Goal: Information Seeking & Learning: Check status

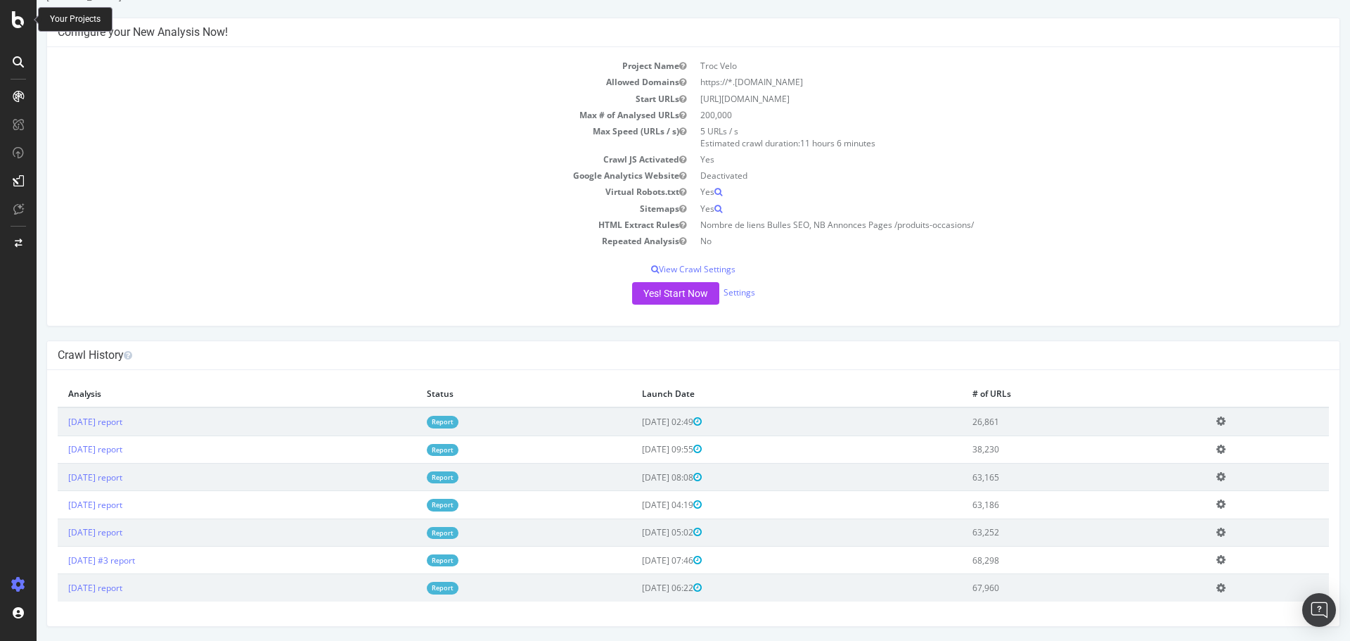
click at [19, 18] on icon at bounding box center [18, 19] width 13 height 17
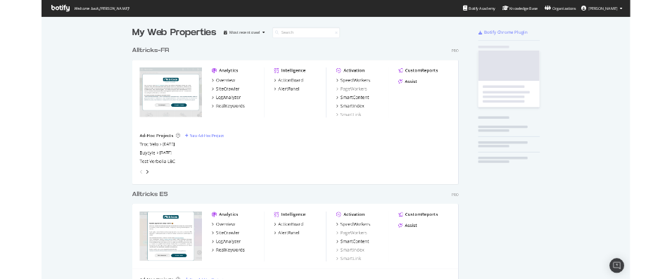
scroll to position [630, 1329]
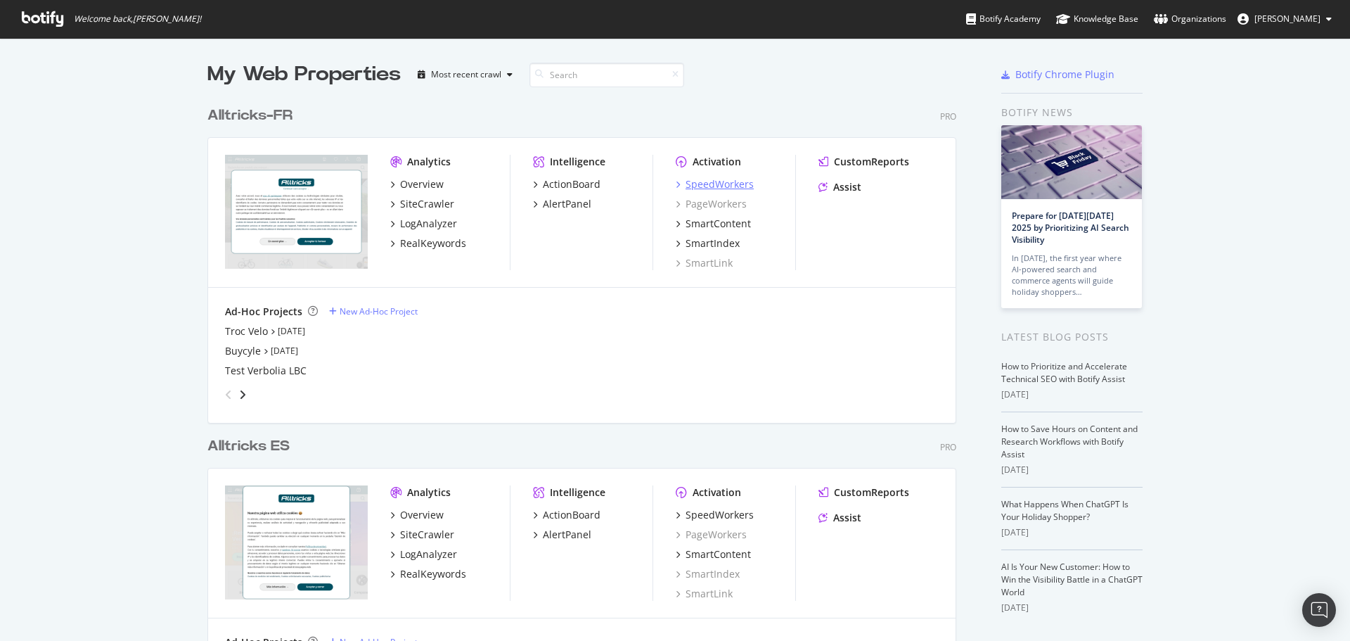
click at [698, 184] on div "SpeedWorkers" at bounding box center [720, 184] width 68 height 14
